Goal: Information Seeking & Learning: Learn about a topic

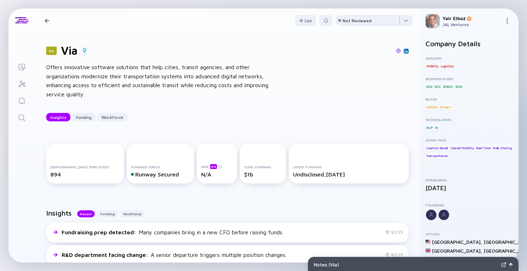
click at [47, 20] on div at bounding box center [47, 20] width 5 height 5
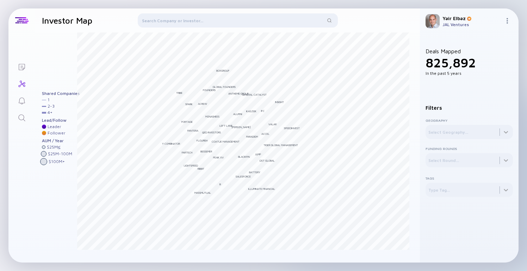
click at [171, 21] on div at bounding box center [238, 21] width 200 height 17
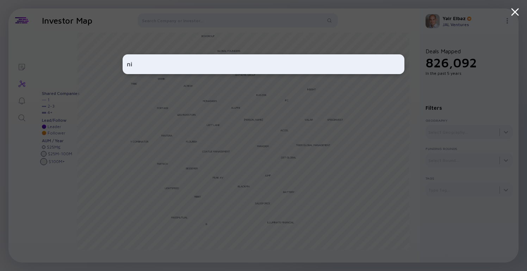
type input "n"
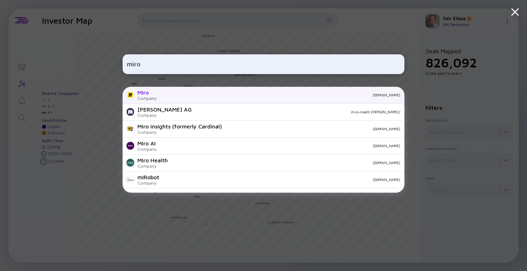
type input "miro"
click at [163, 96] on div "[DOMAIN_NAME]" at bounding box center [281, 95] width 238 height 4
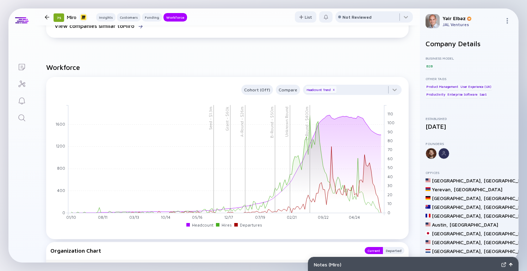
scroll to position [764, 0]
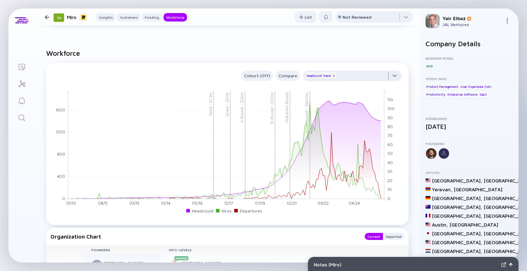
click at [392, 78] on div at bounding box center [352, 77] width 99 height 14
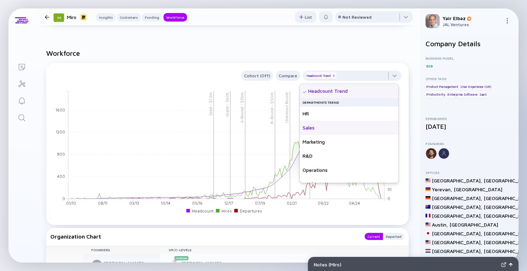
click at [319, 126] on div "Sales" at bounding box center [349, 127] width 99 height 14
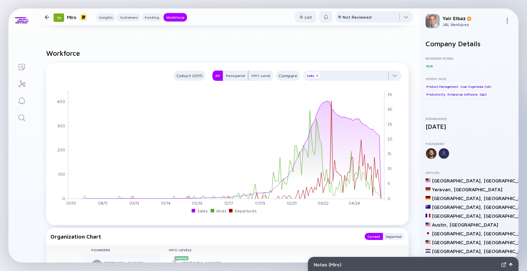
click at [332, 57] on h2 "Workforce" at bounding box center [227, 53] width 363 height 8
